Goal: Navigation & Orientation: Go to known website

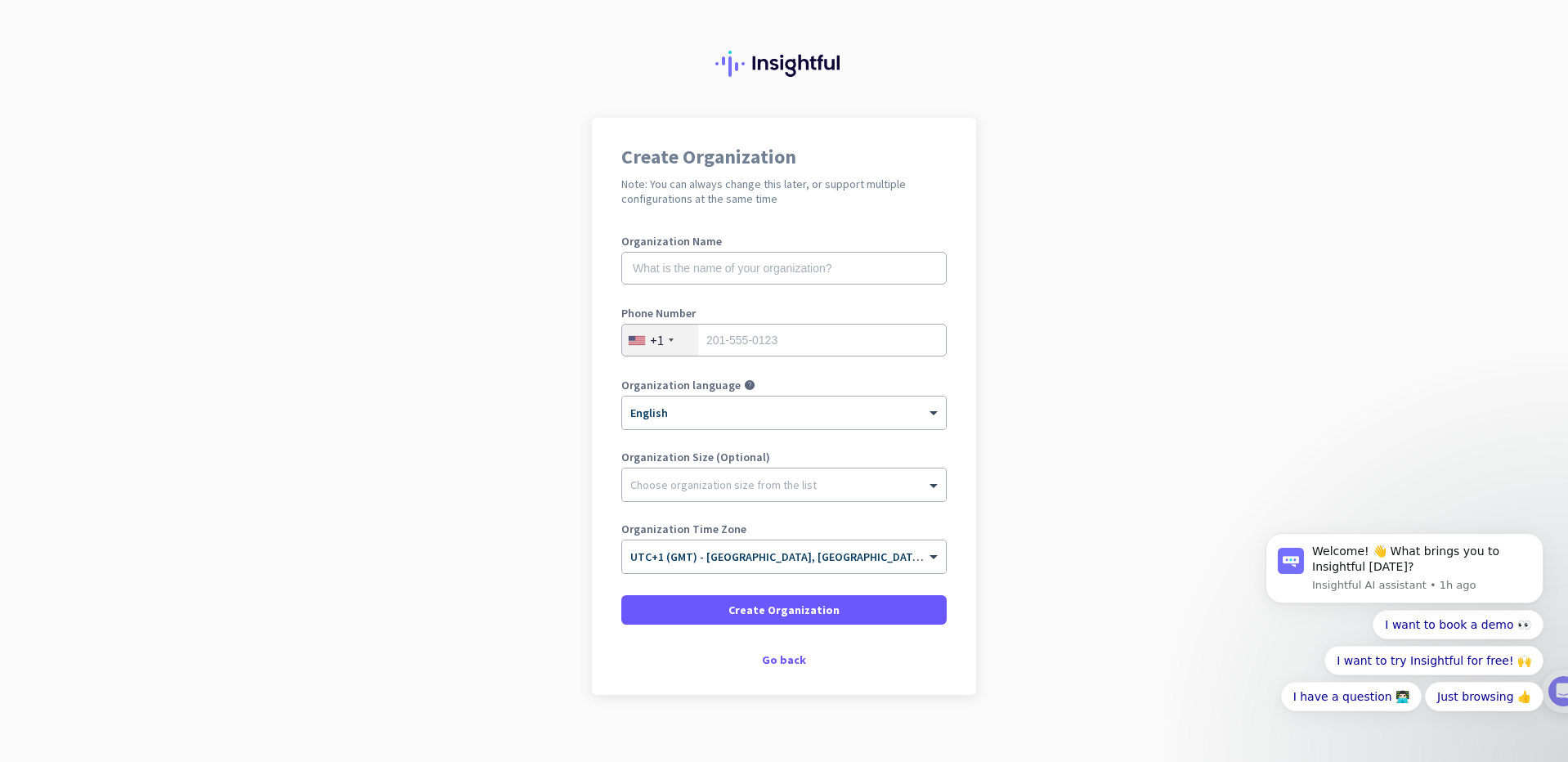
scroll to position [30, 0]
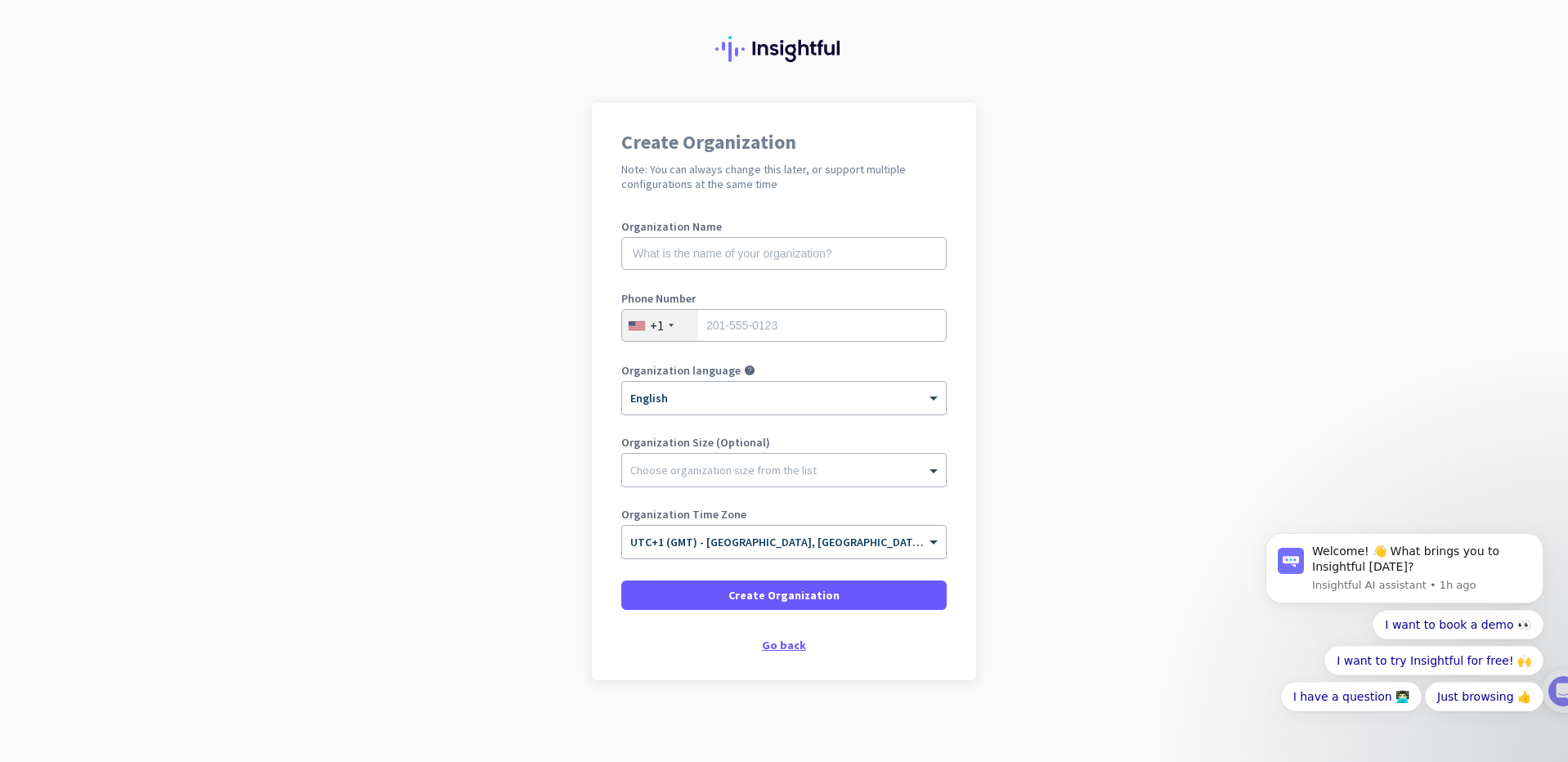
click at [774, 647] on div "Go back" at bounding box center [784, 645] width 325 height 12
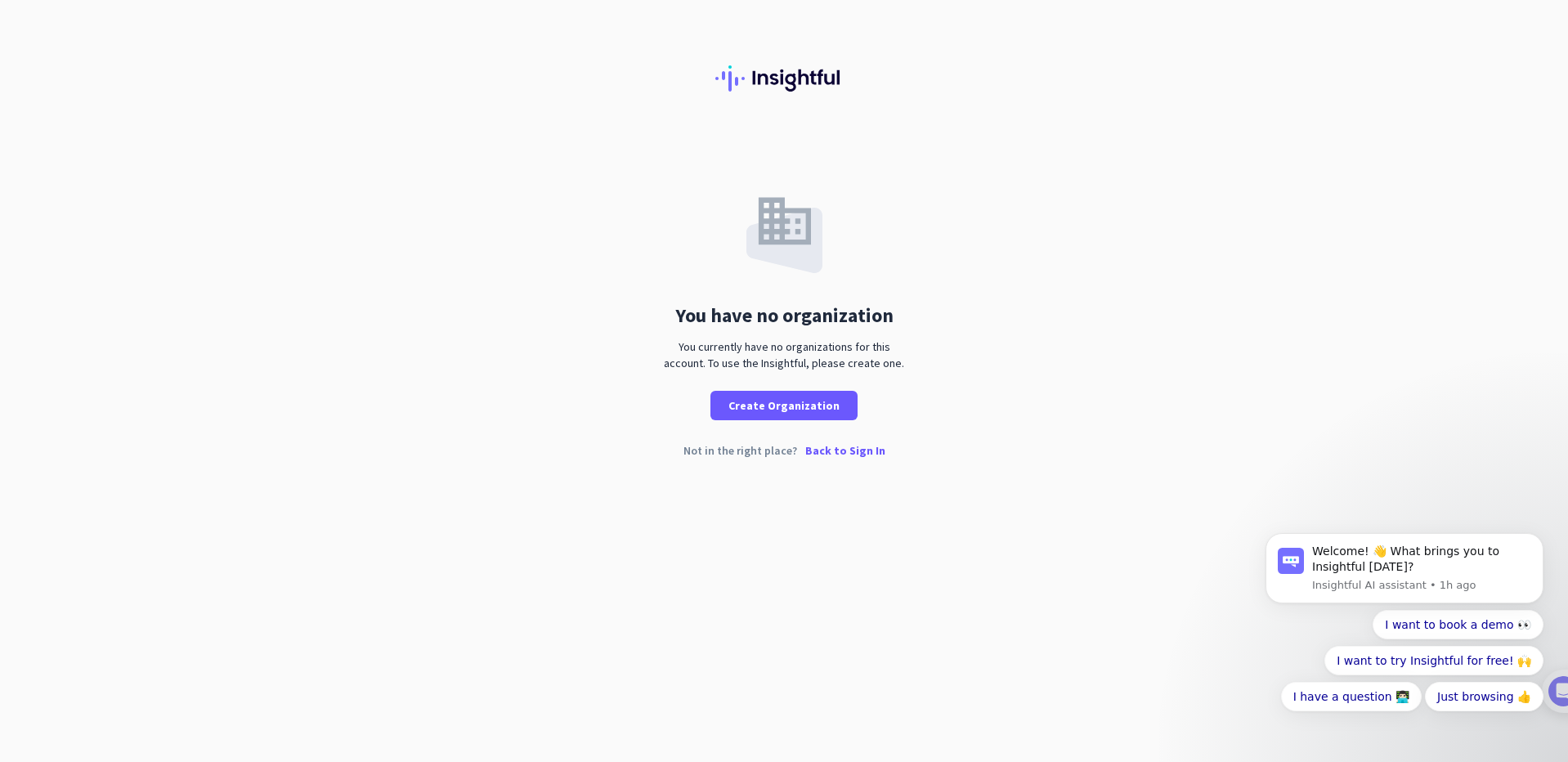
click at [823, 445] on p "Back to Sign In" at bounding box center [845, 450] width 80 height 12
